Goal: Task Accomplishment & Management: Manage account settings

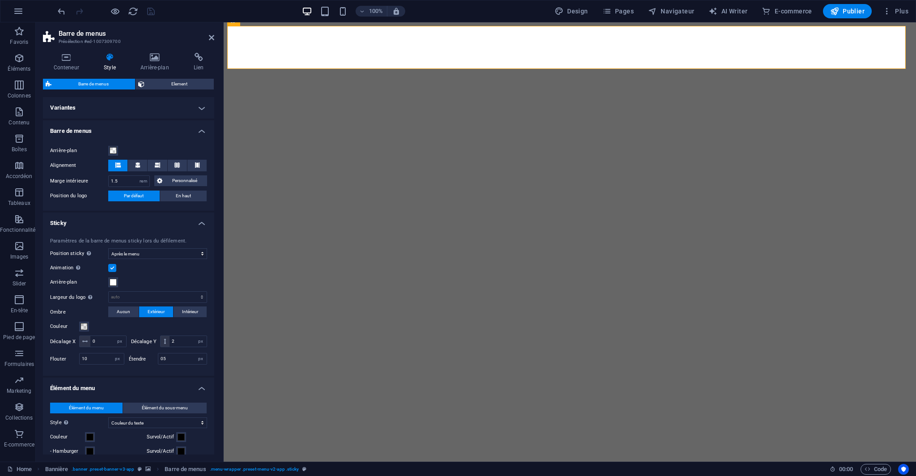
select select "rem"
select select "sticky_menu"
select select "px"
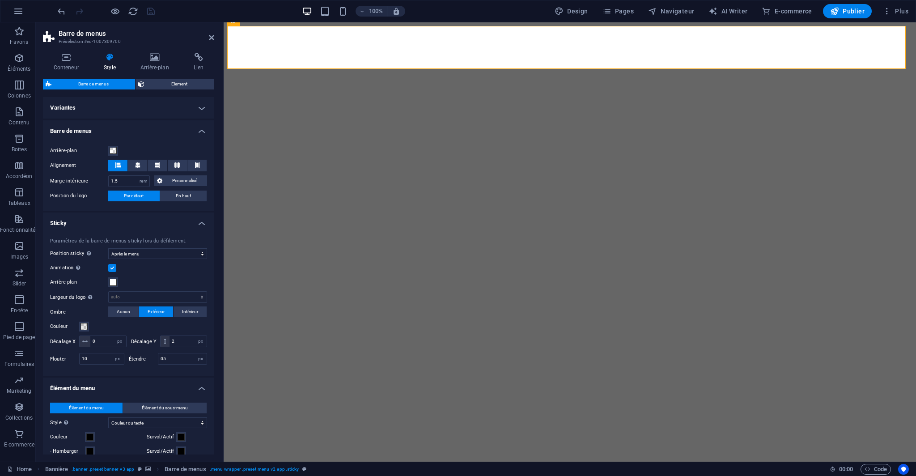
select select "px"
select select "hover_text_color"
select select "rem"
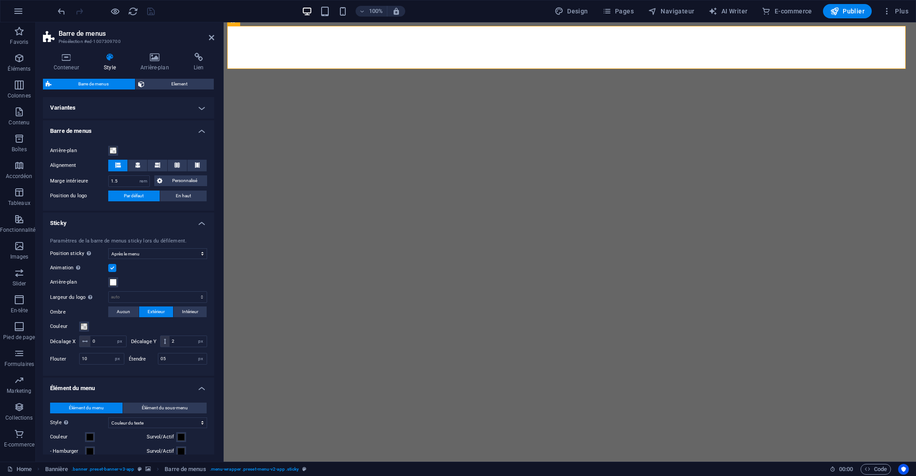
select select "rem"
select select "400"
select select "px"
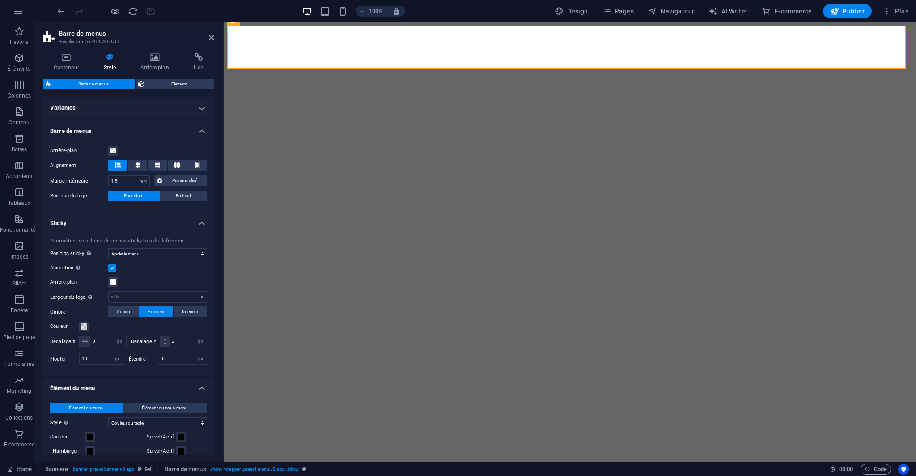
select select "rem"
select select "px"
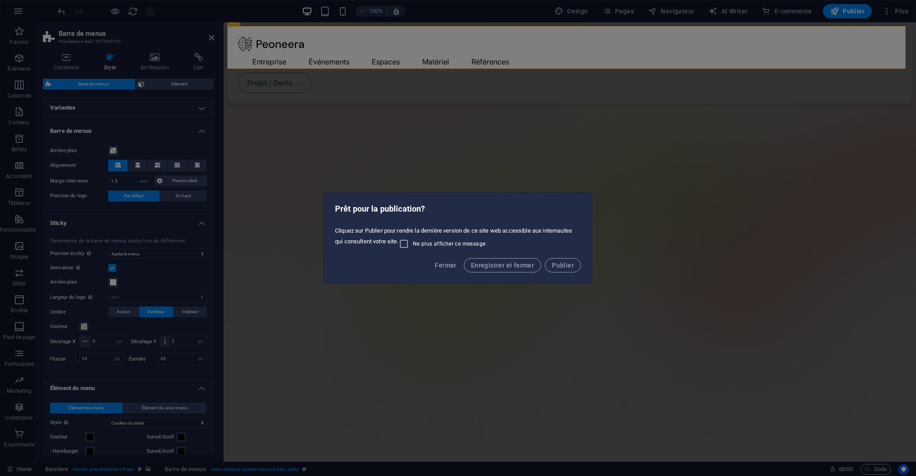
scroll to position [1208, 0]
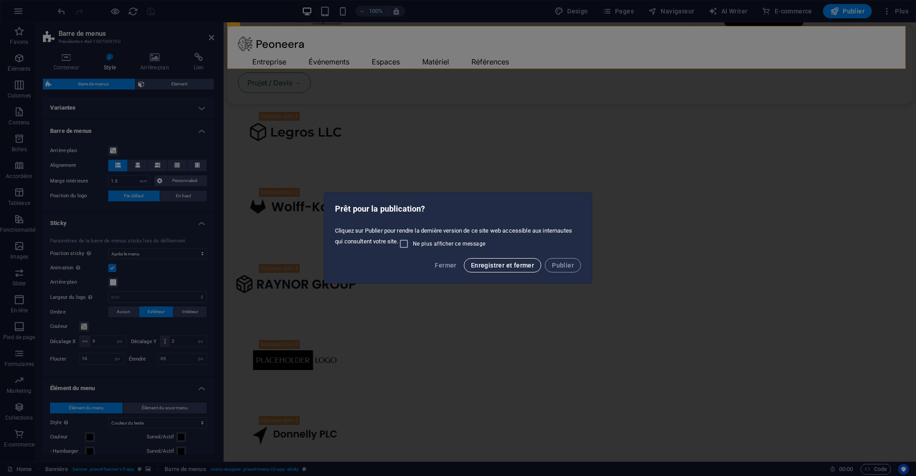
click at [533, 265] on span "Enregistrer et fermer" at bounding box center [502, 265] width 63 height 7
select select "rem"
select select "sticky_menu"
select select "px"
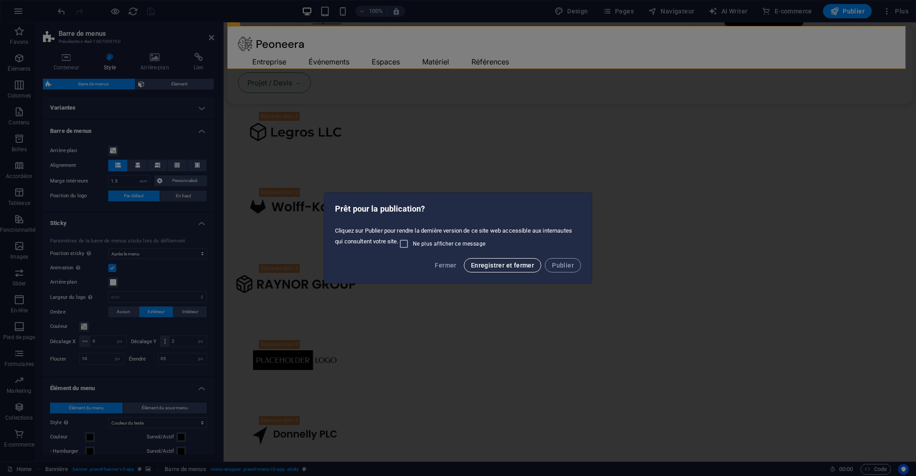
select select "px"
select select "hover_text_color"
select select "rem"
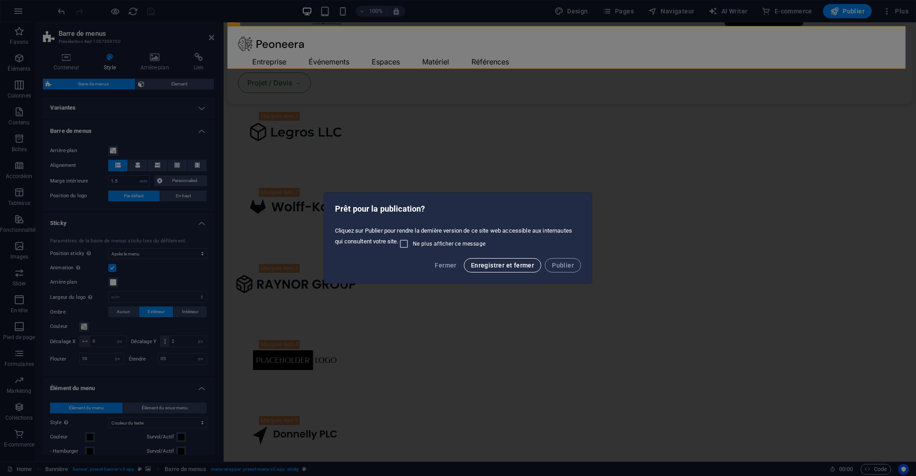
select select "rem"
select select "400"
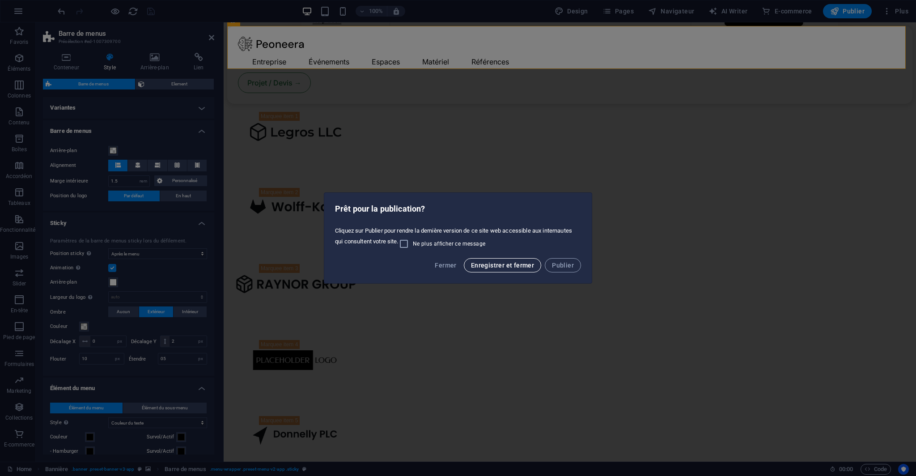
select select "px"
select select "rem"
select select "px"
